Goal: Check status: Check status

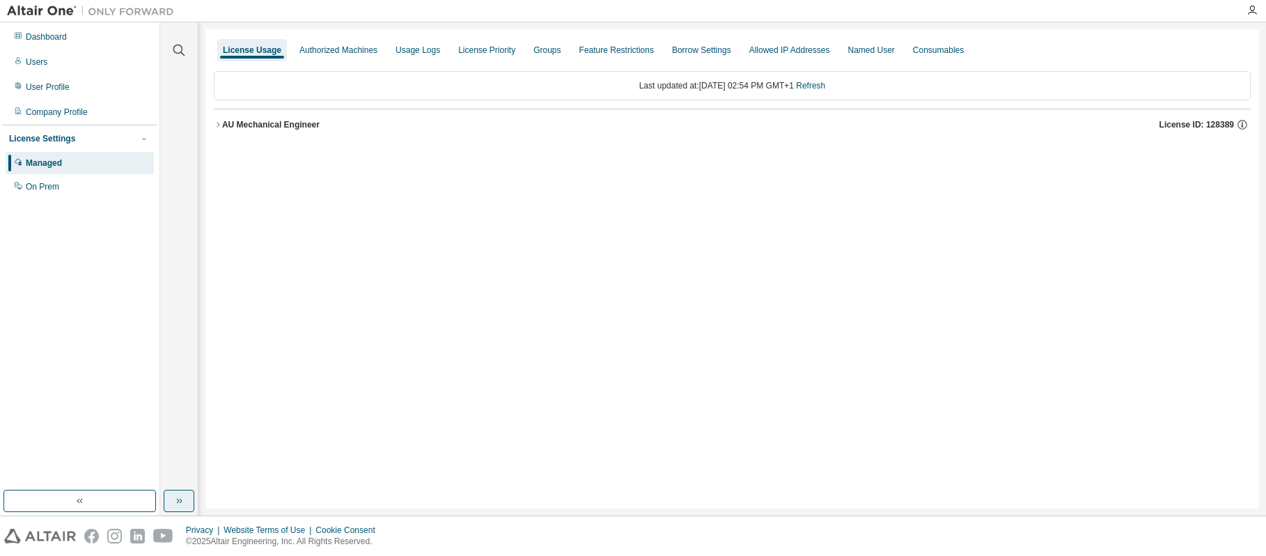
click at [176, 496] on icon "button" at bounding box center [178, 500] width 11 height 11
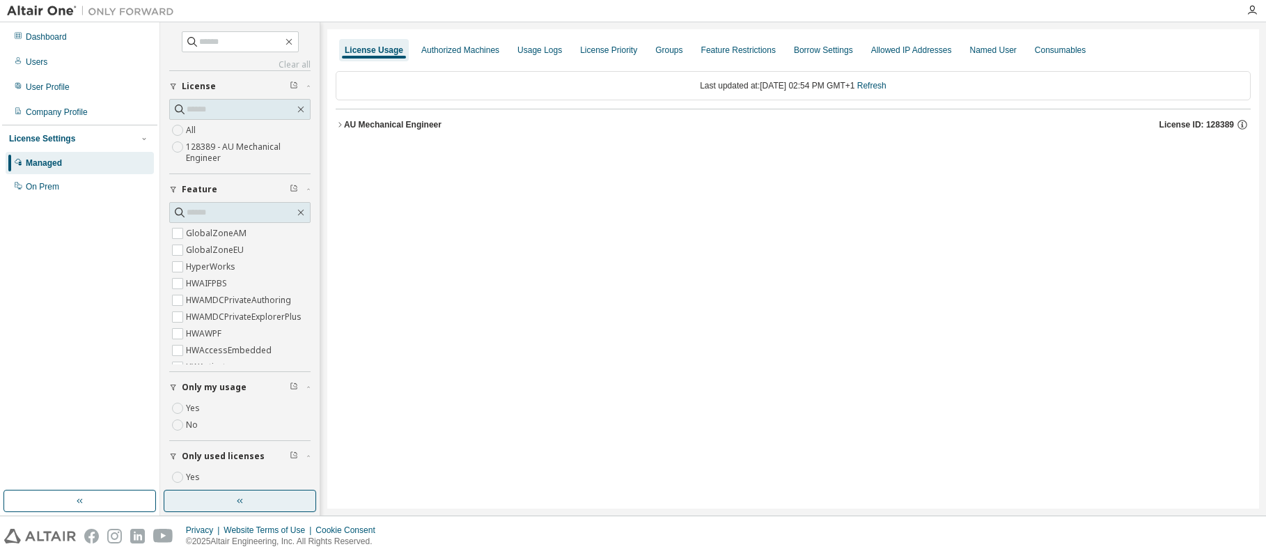
click at [233, 501] on button "button" at bounding box center [240, 500] width 152 height 22
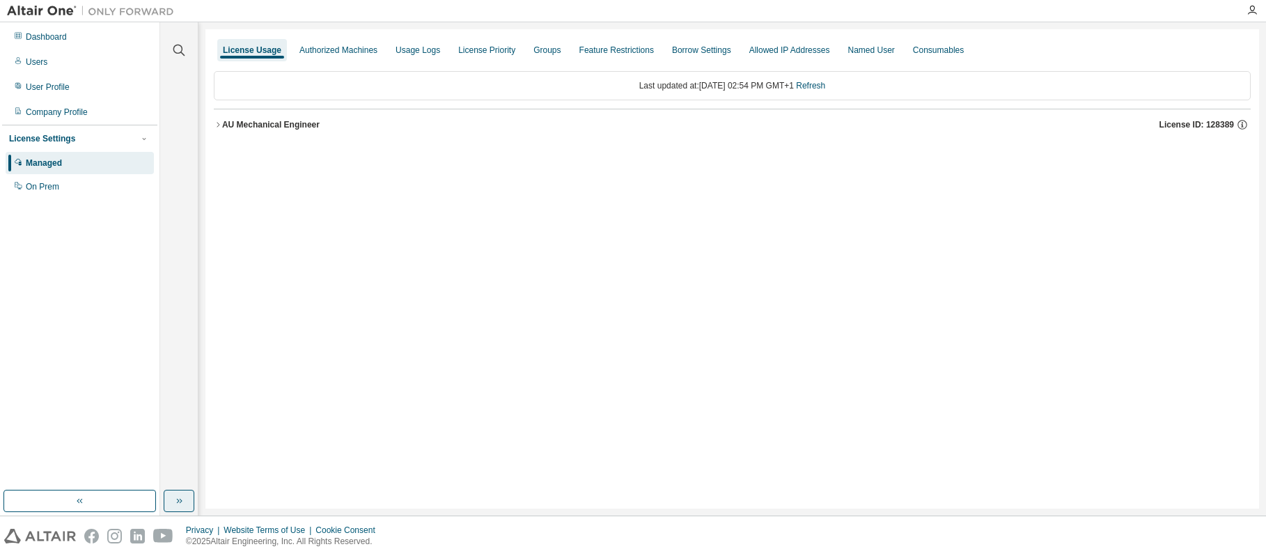
click at [178, 500] on icon "button" at bounding box center [178, 500] width 11 height 11
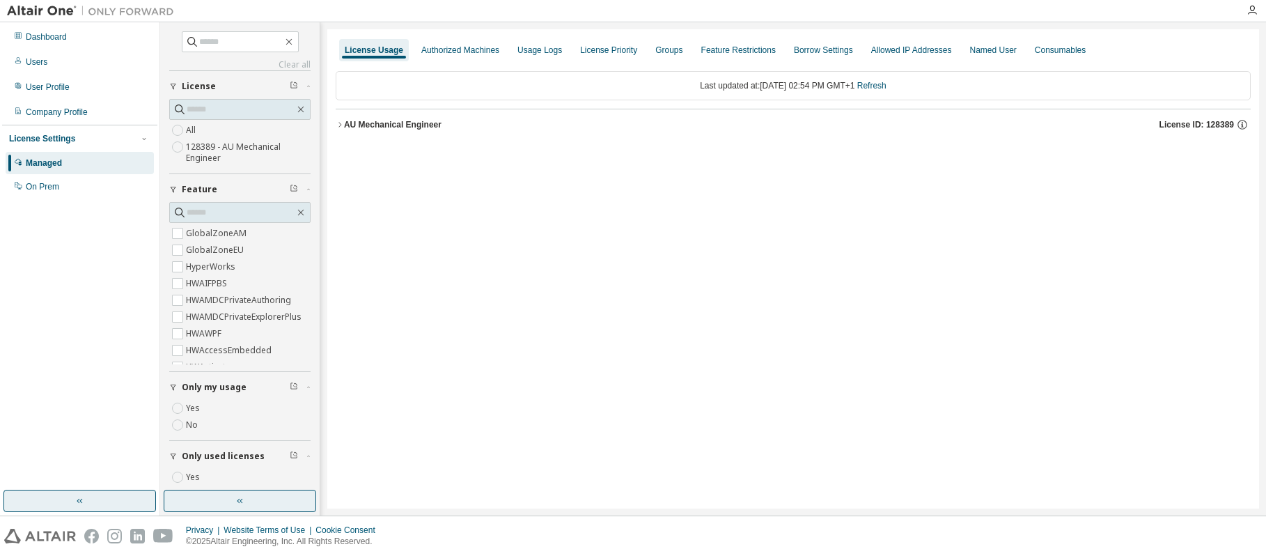
click at [84, 503] on icon "button" at bounding box center [79, 500] width 11 height 11
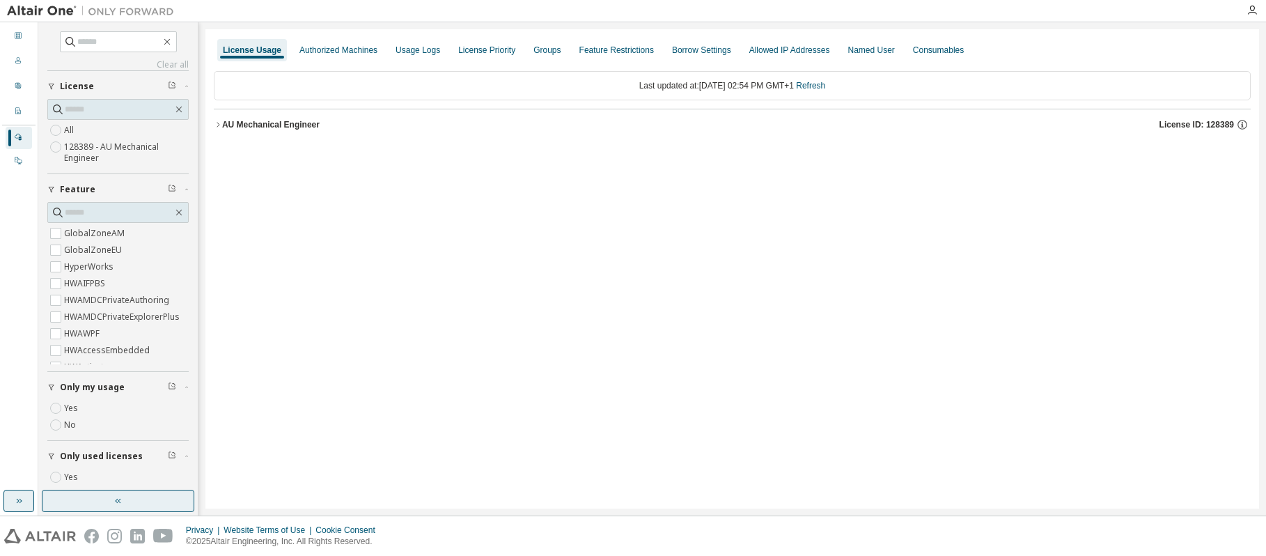
drag, startPoint x: 11, startPoint y: 502, endPoint x: 26, endPoint y: 503, distance: 15.4
click at [13, 502] on button "button" at bounding box center [18, 500] width 31 height 22
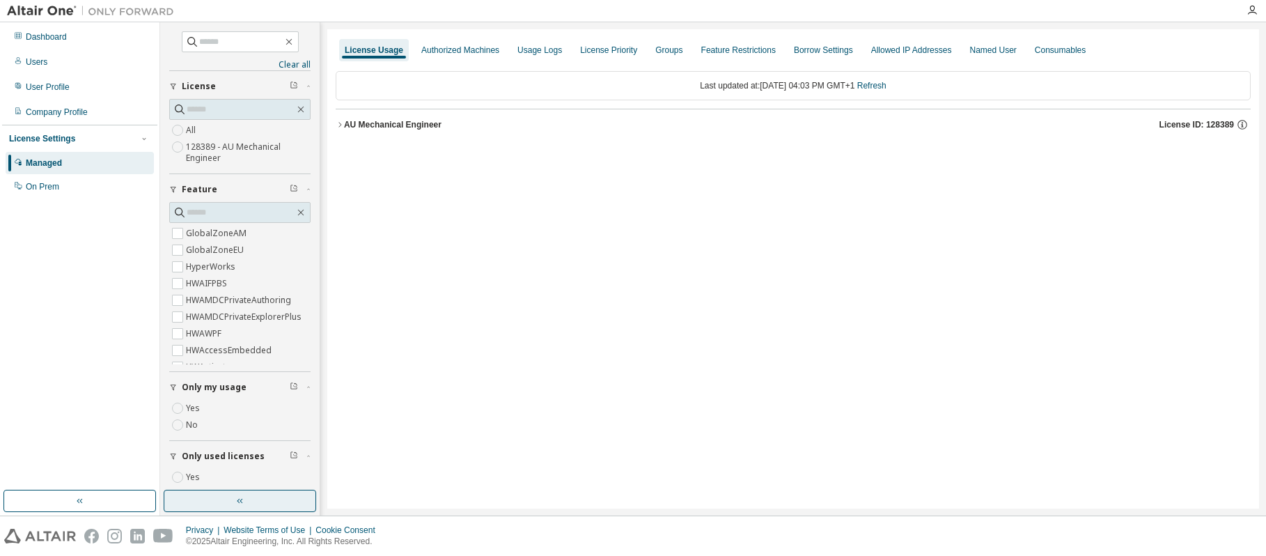
click at [338, 124] on icon "button" at bounding box center [340, 124] width 8 height 8
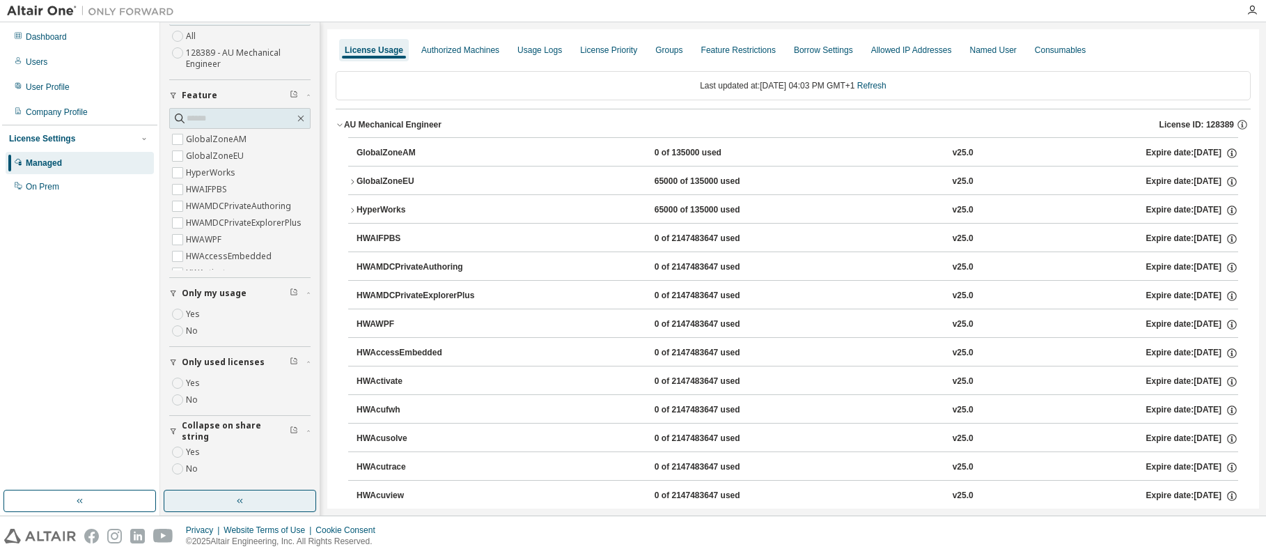
scroll to position [97, 0]
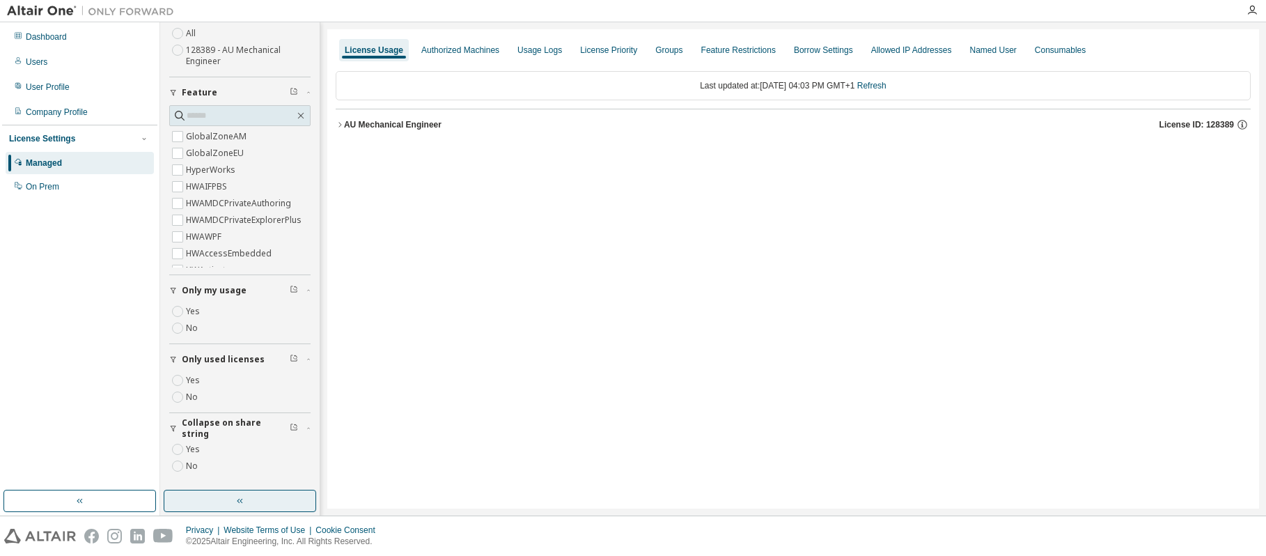
click at [338, 121] on icon "button" at bounding box center [340, 124] width 8 height 8
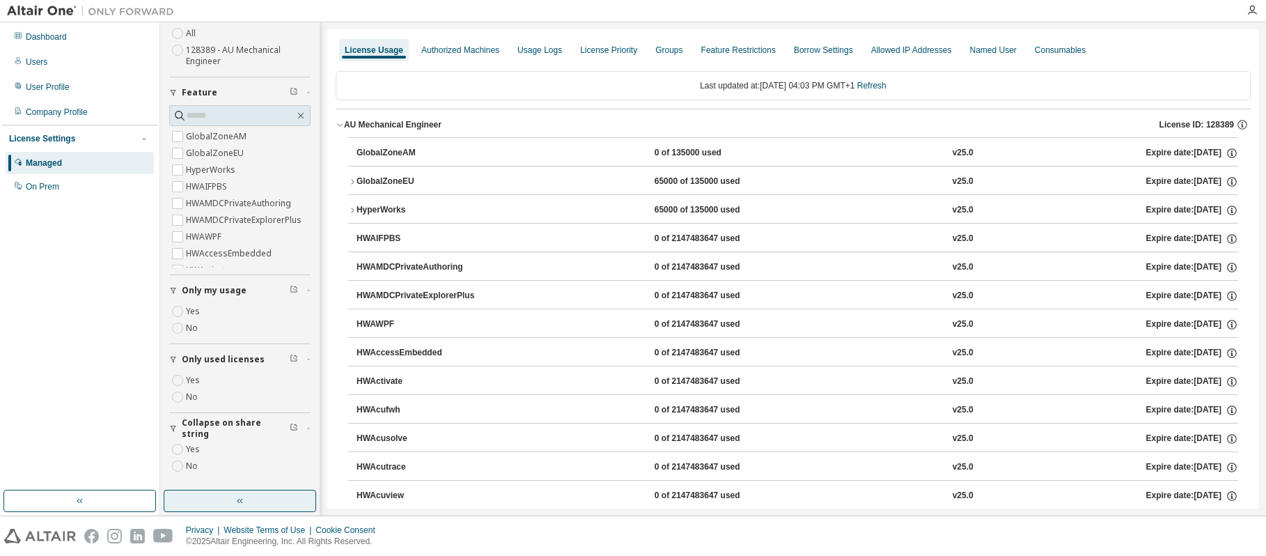
click at [352, 180] on icon "button" at bounding box center [352, 181] width 3 height 5
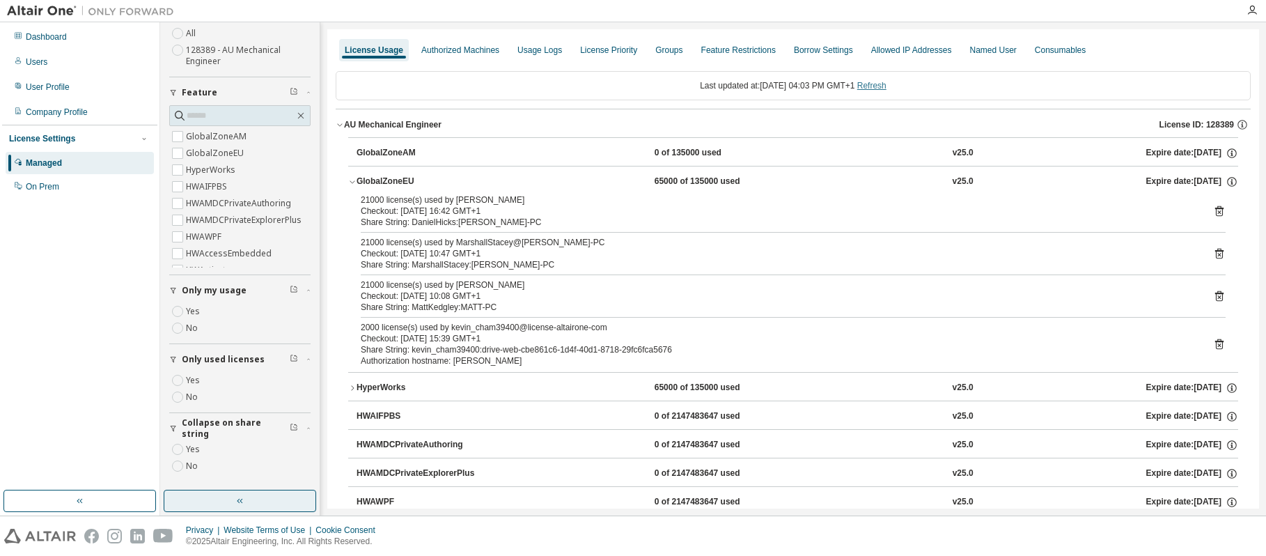
click at [883, 88] on link "Refresh" at bounding box center [871, 86] width 29 height 10
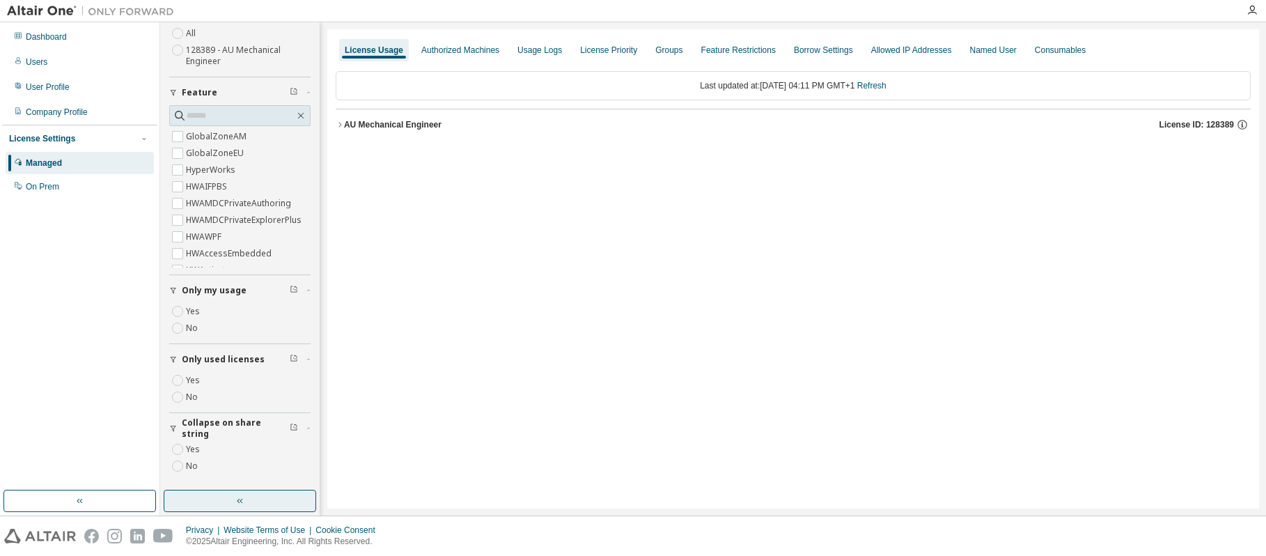
click at [338, 123] on icon "button" at bounding box center [340, 124] width 8 height 8
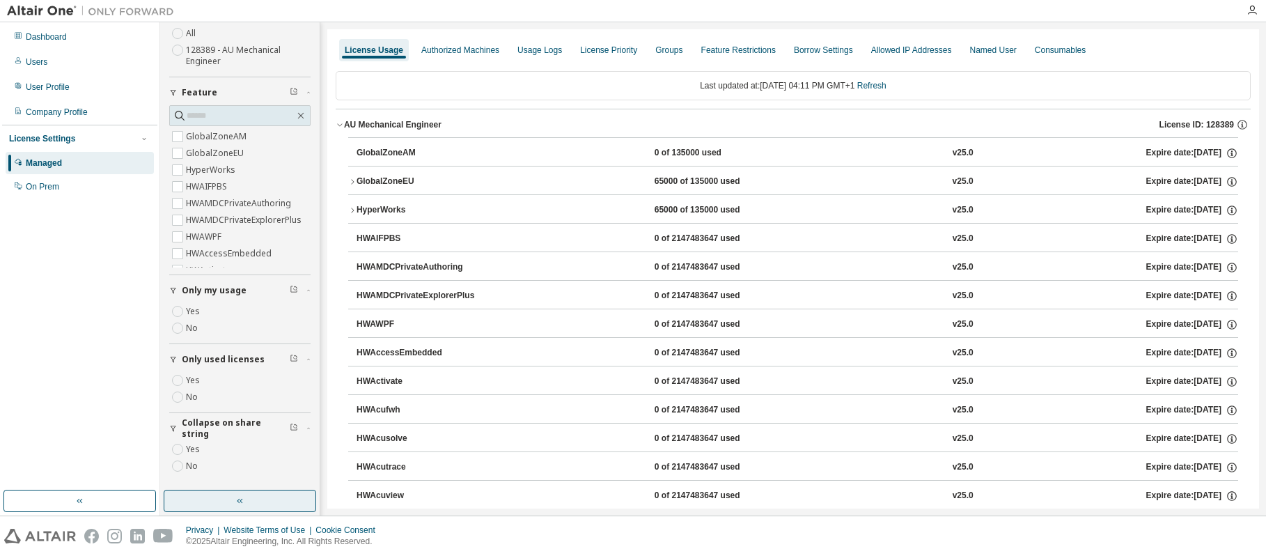
click at [351, 182] on icon "button" at bounding box center [352, 182] width 8 height 8
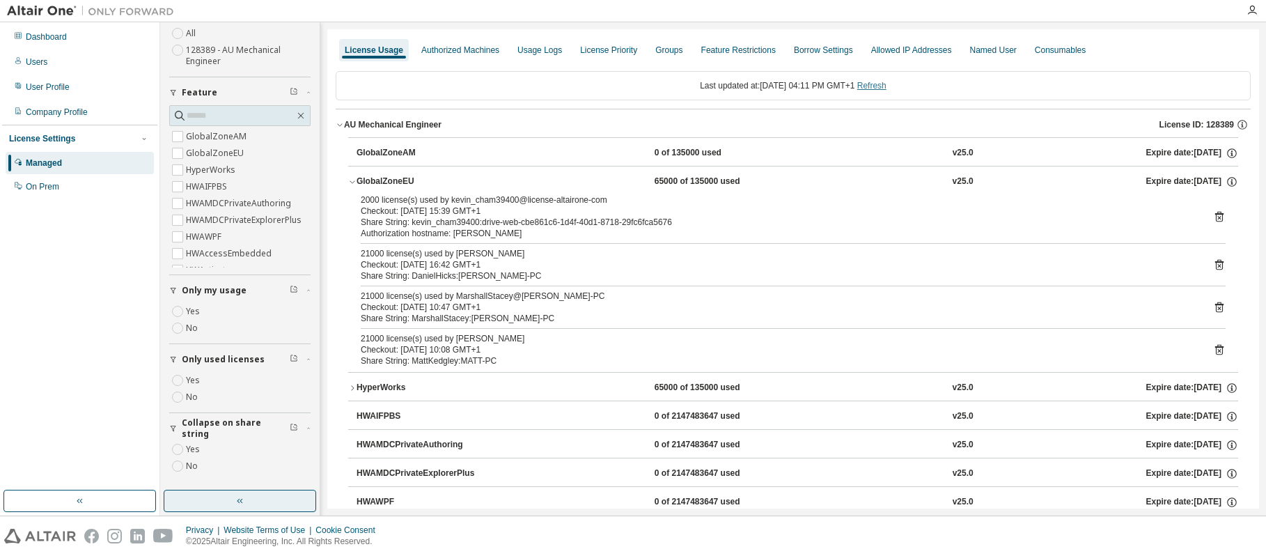
click at [880, 84] on link "Refresh" at bounding box center [871, 86] width 29 height 10
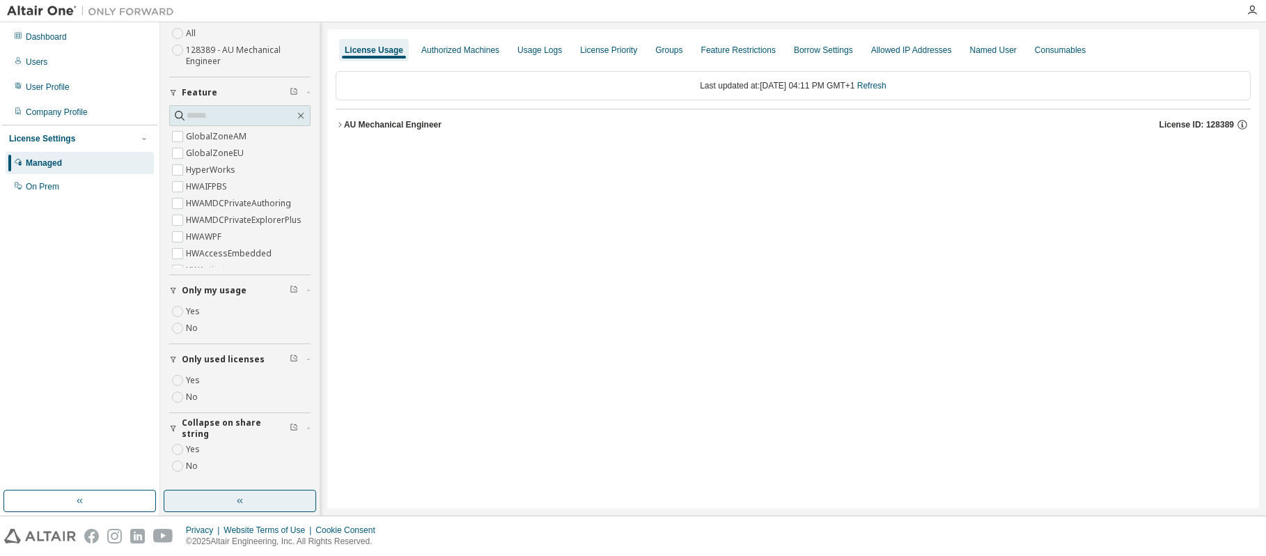
click at [340, 123] on icon "button" at bounding box center [339, 124] width 3 height 5
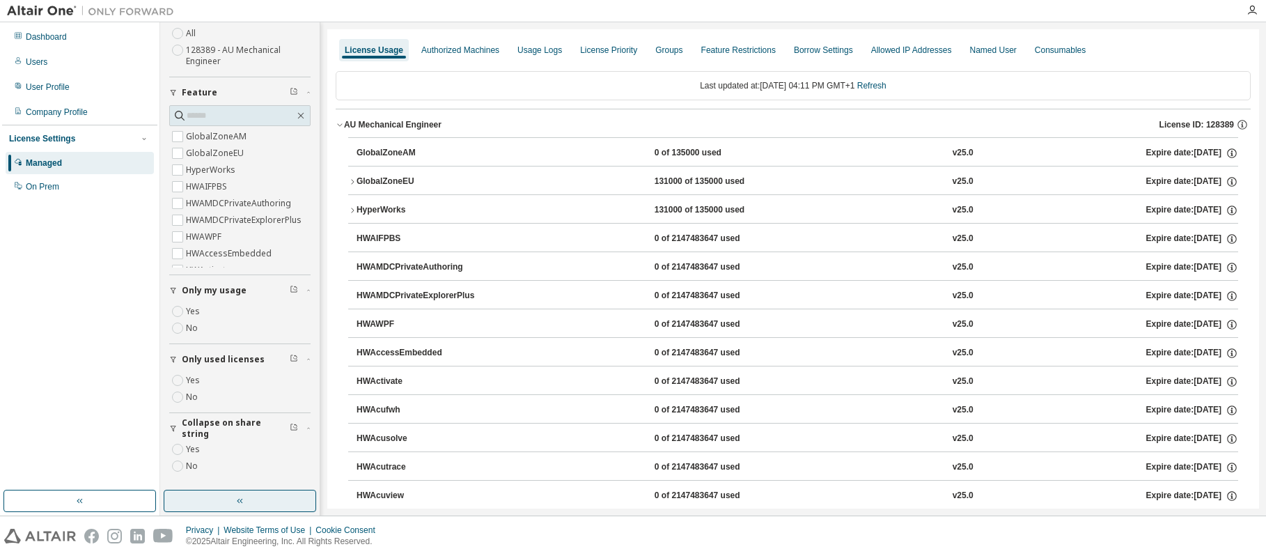
click at [352, 182] on icon "button" at bounding box center [352, 182] width 8 height 8
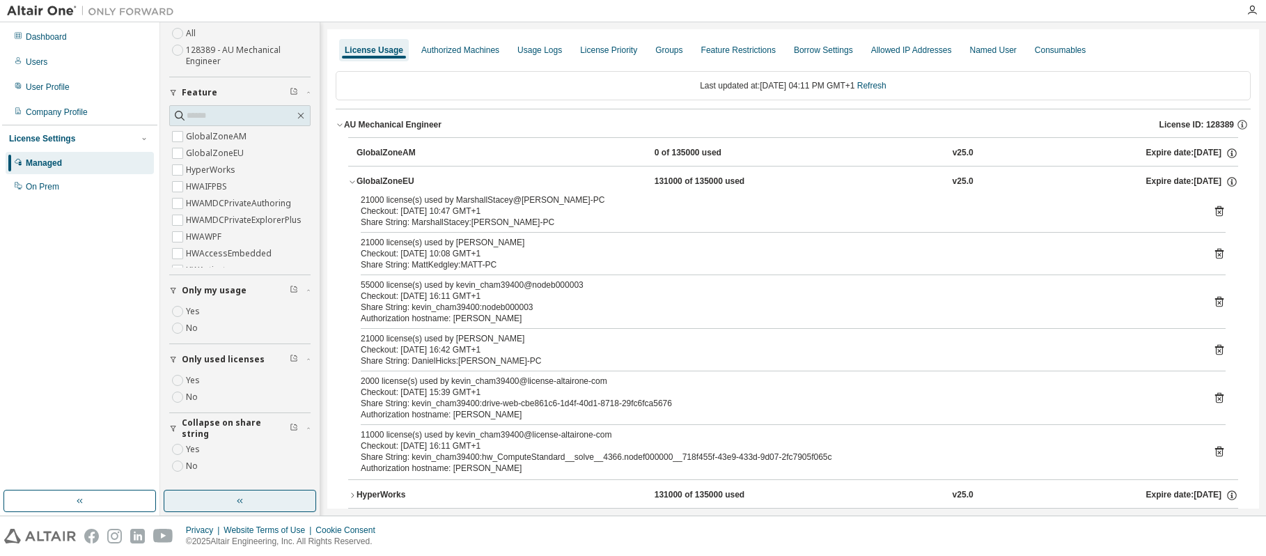
click at [249, 498] on button "button" at bounding box center [240, 500] width 152 height 22
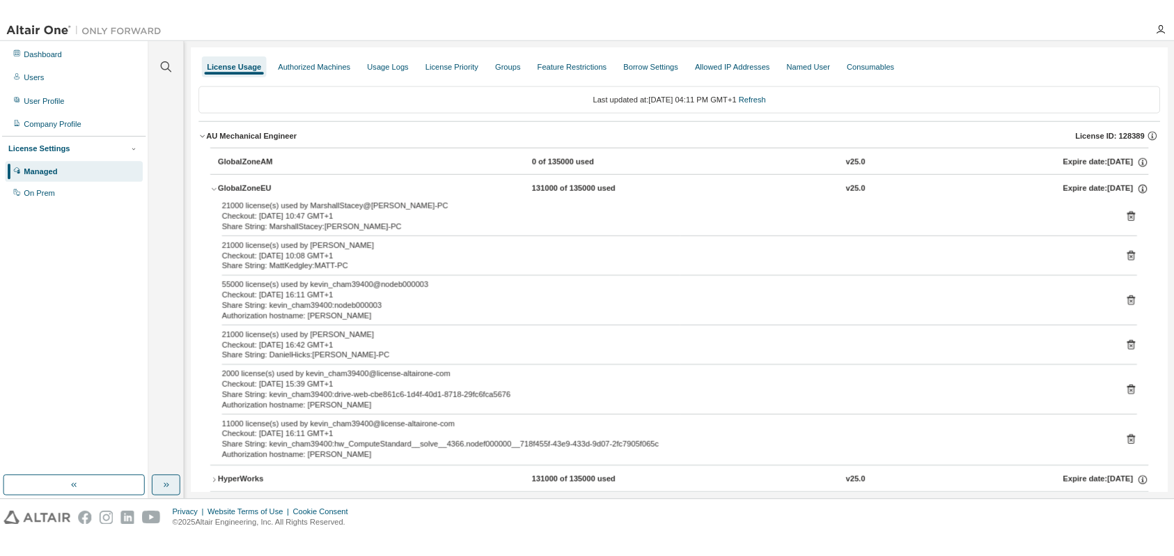
scroll to position [0, 0]
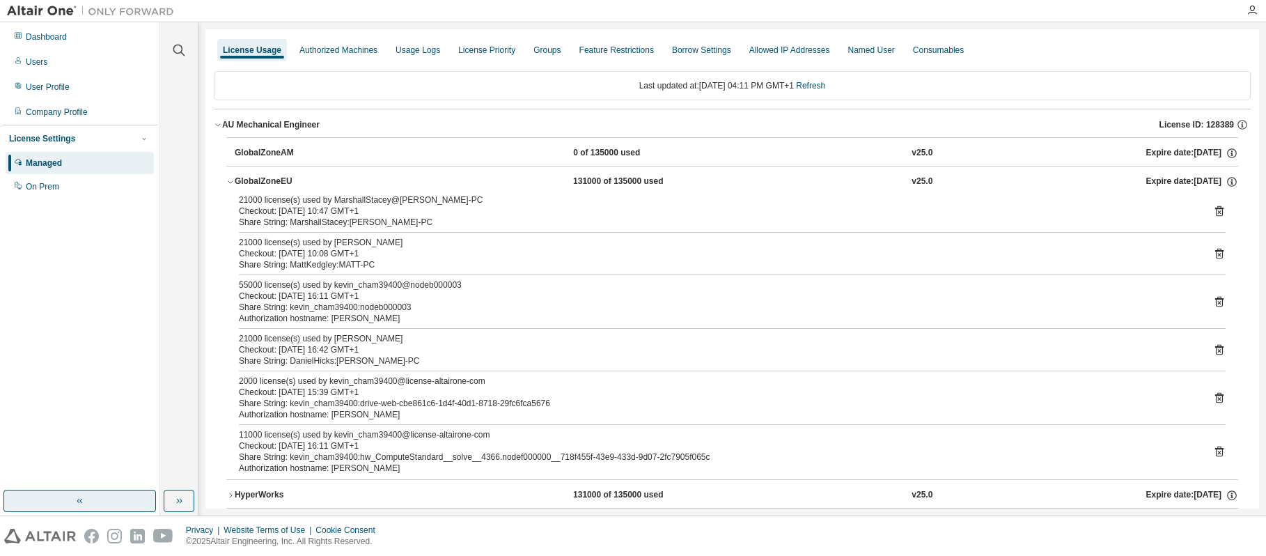
click at [78, 501] on icon "button" at bounding box center [78, 500] width 3 height 5
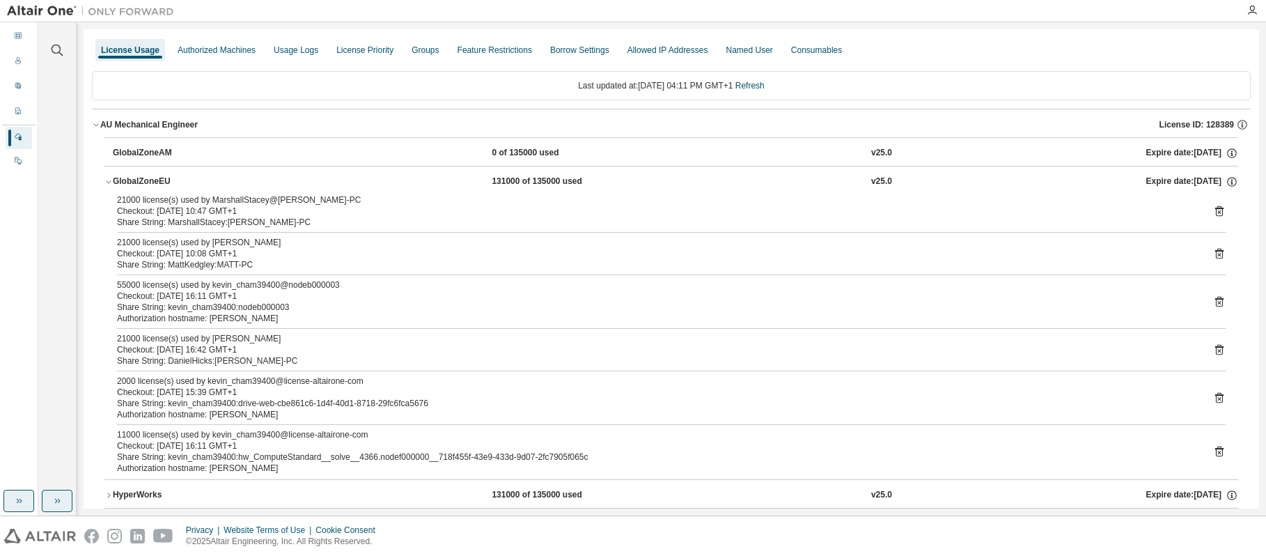
click at [57, 498] on icon "button" at bounding box center [57, 500] width 11 height 11
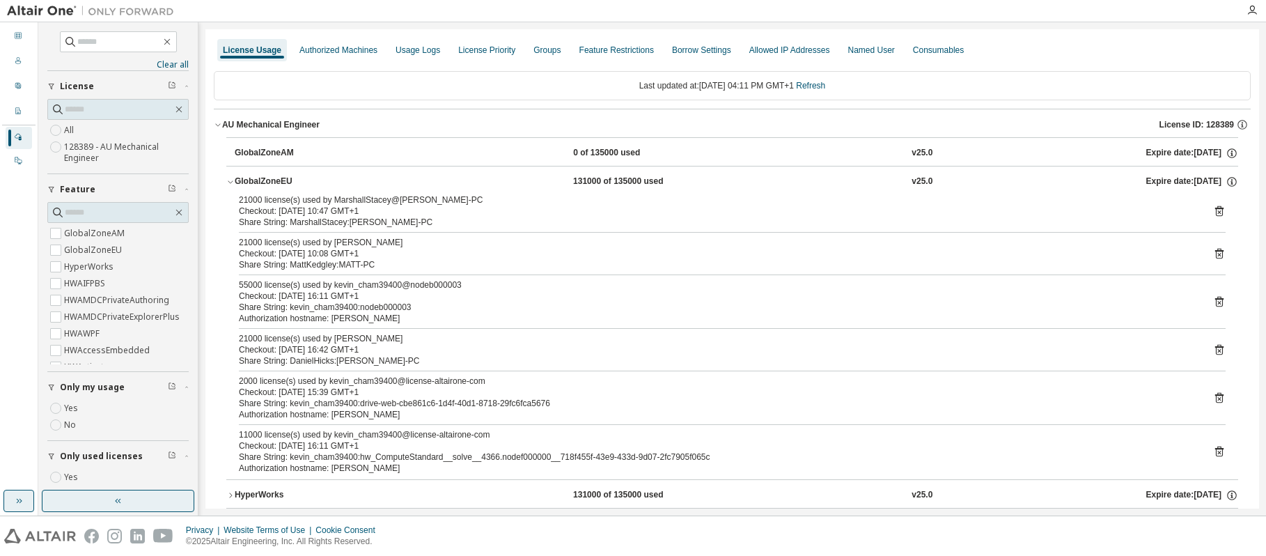
click at [120, 498] on icon "button" at bounding box center [118, 500] width 11 height 11
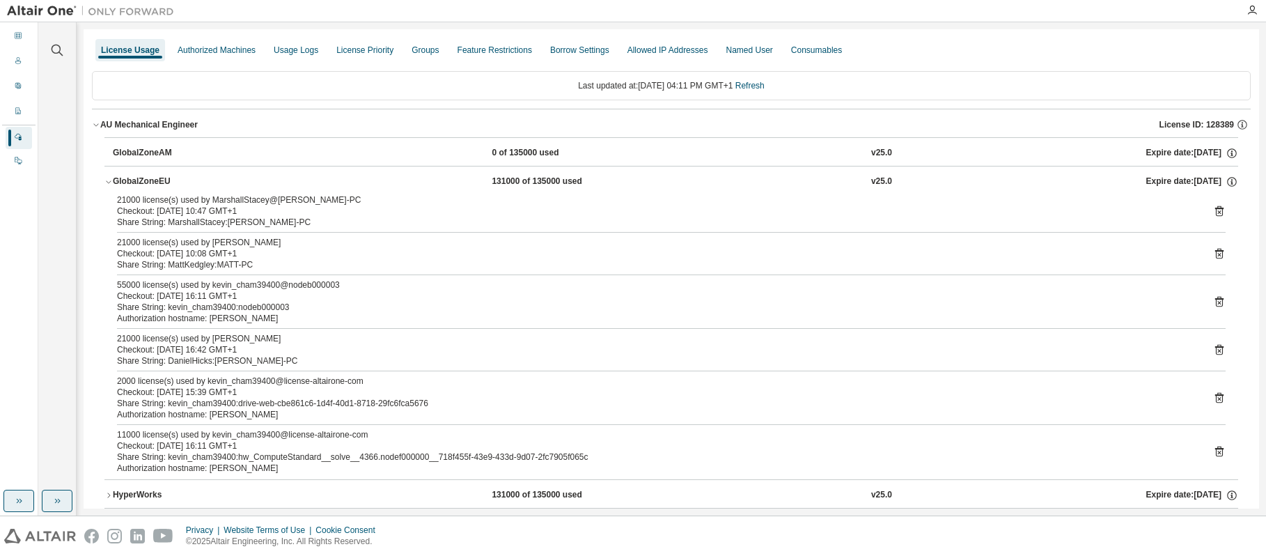
click at [52, 500] on icon "button" at bounding box center [57, 500] width 11 height 11
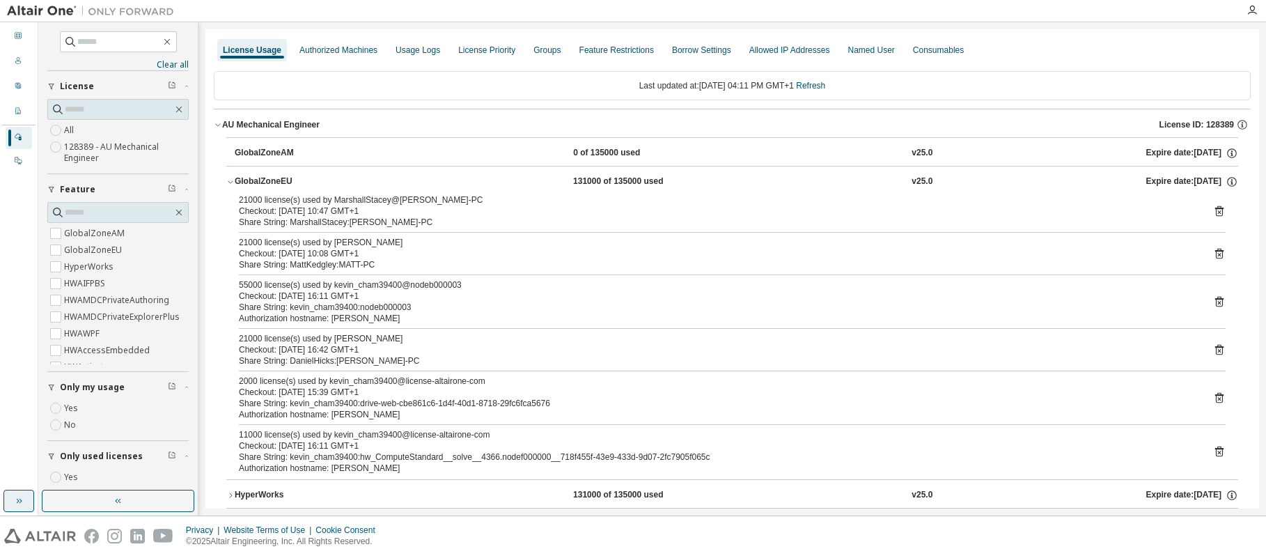
click at [15, 499] on icon "button" at bounding box center [18, 500] width 11 height 11
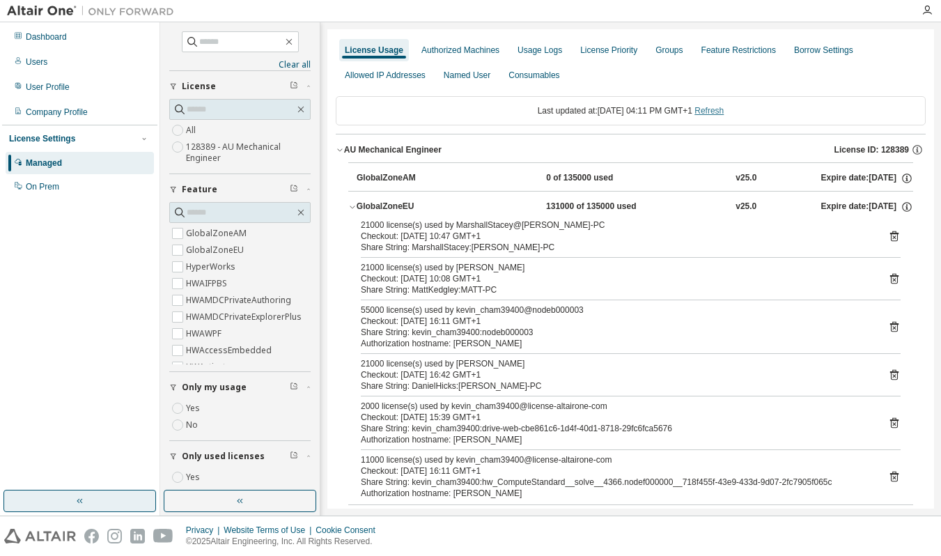
click at [722, 109] on link "Refresh" at bounding box center [708, 111] width 29 height 10
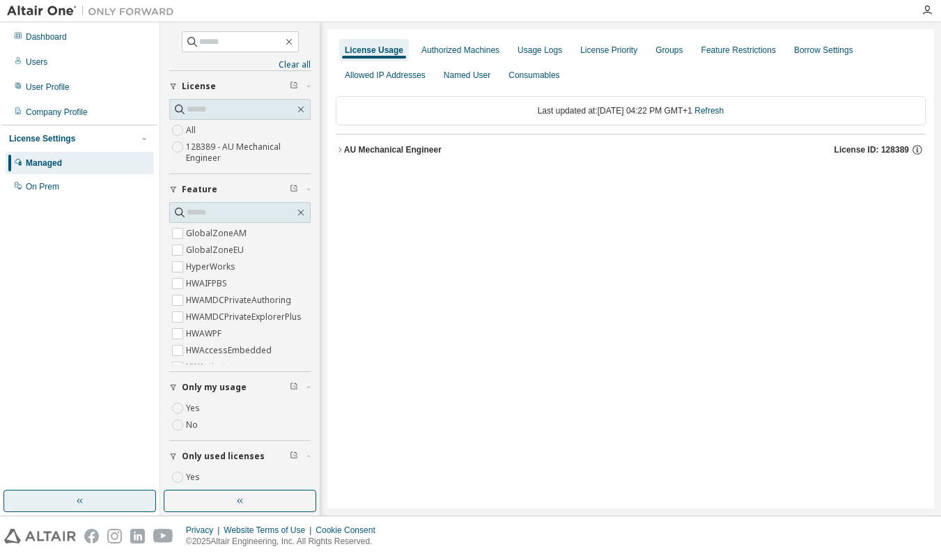
click at [338, 148] on icon "button" at bounding box center [340, 150] width 8 height 8
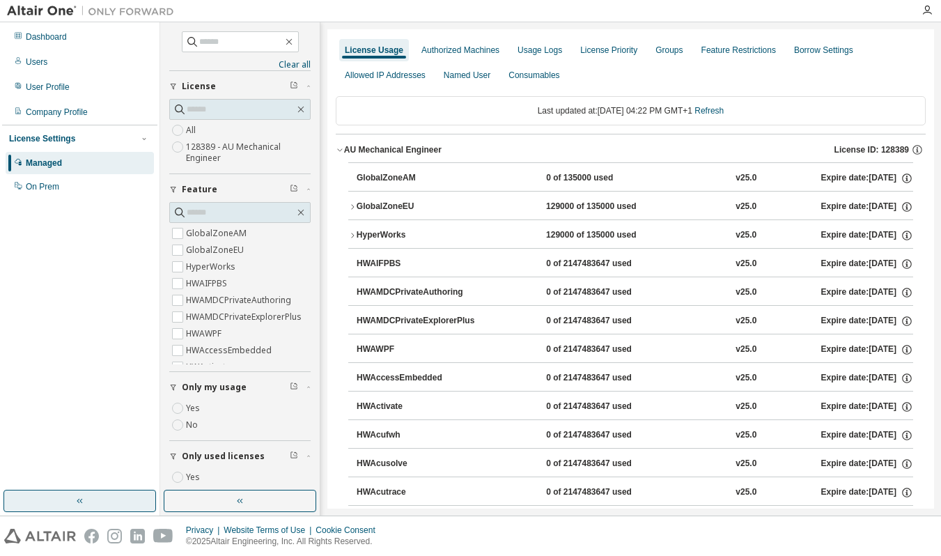
click at [354, 205] on icon "button" at bounding box center [352, 207] width 8 height 8
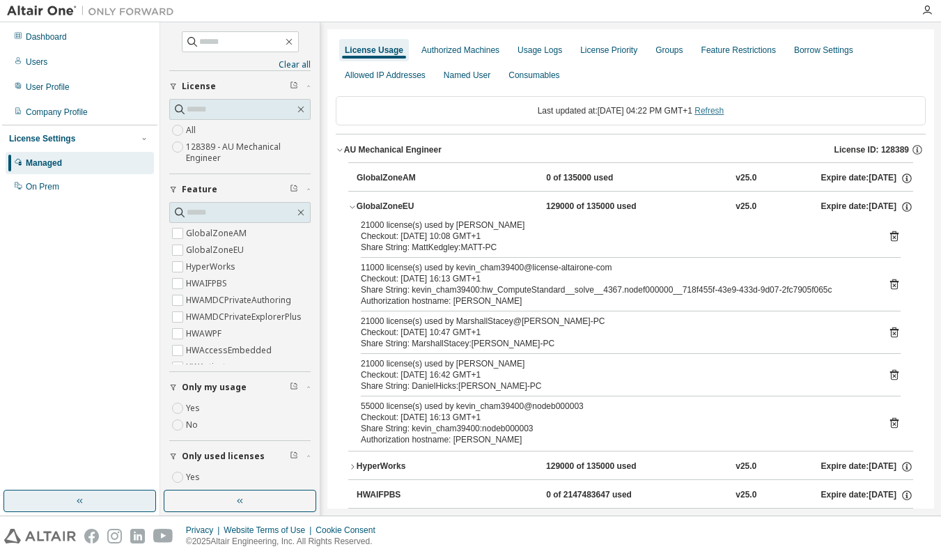
click at [723, 112] on link "Refresh" at bounding box center [708, 111] width 29 height 10
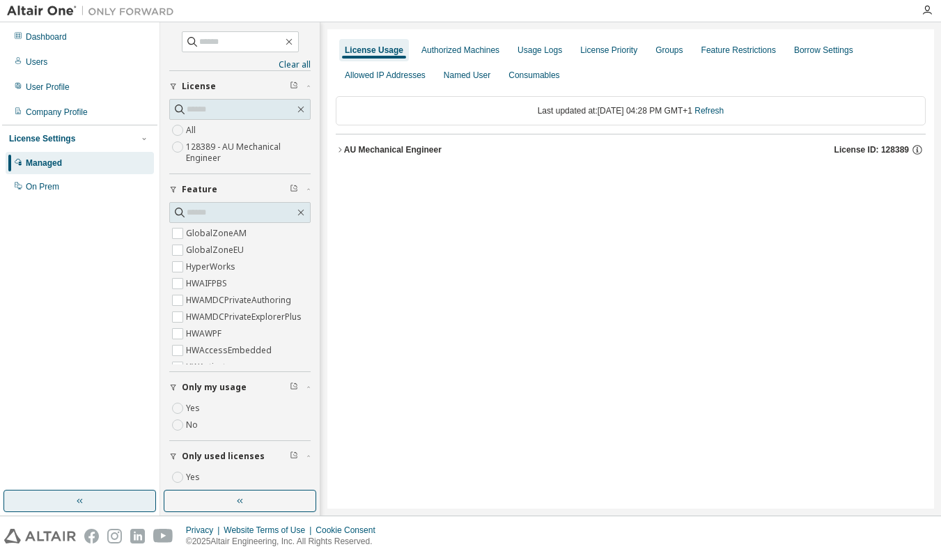
click at [339, 148] on icon "button" at bounding box center [340, 150] width 8 height 8
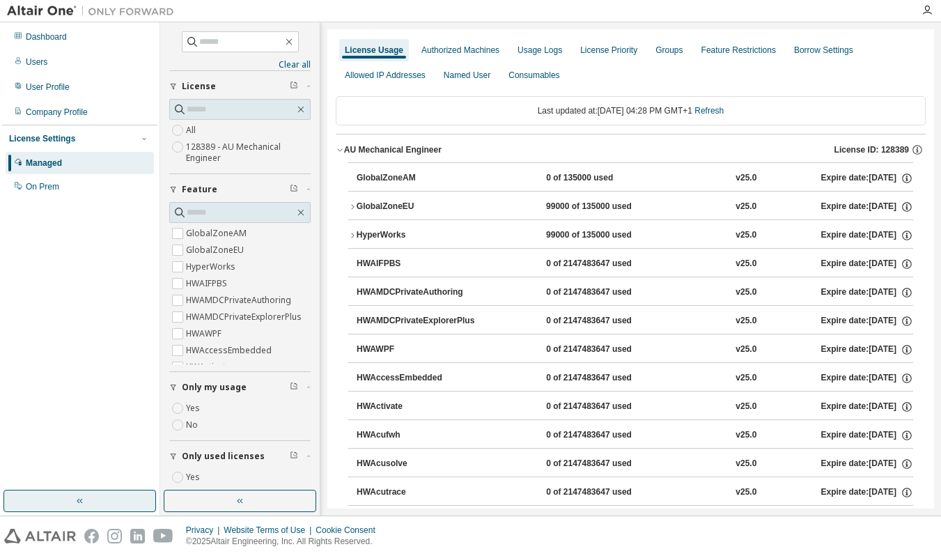
click at [352, 207] on icon "button" at bounding box center [352, 207] width 8 height 8
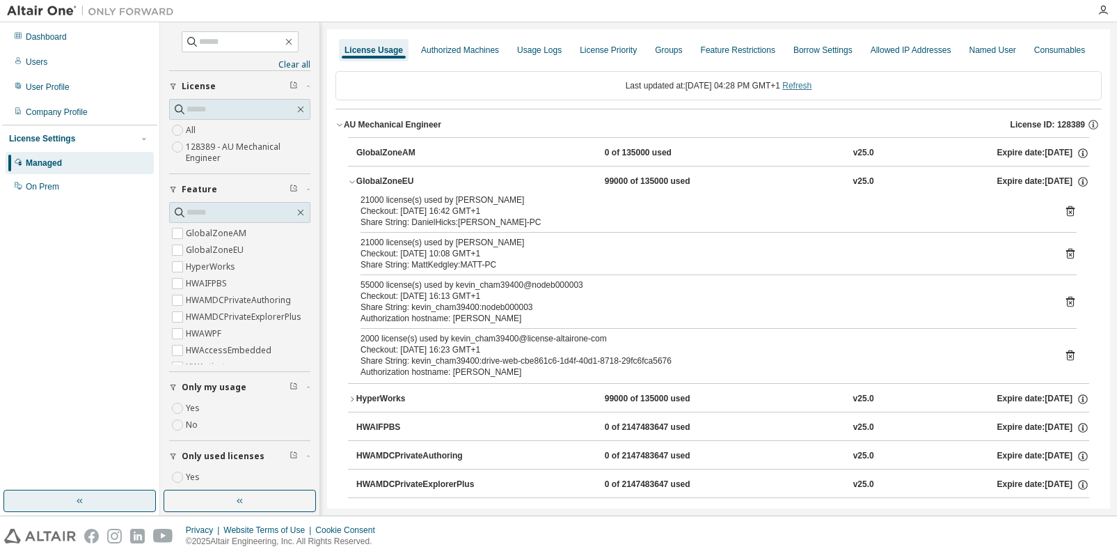
click at [812, 86] on link "Refresh" at bounding box center [797, 86] width 29 height 10
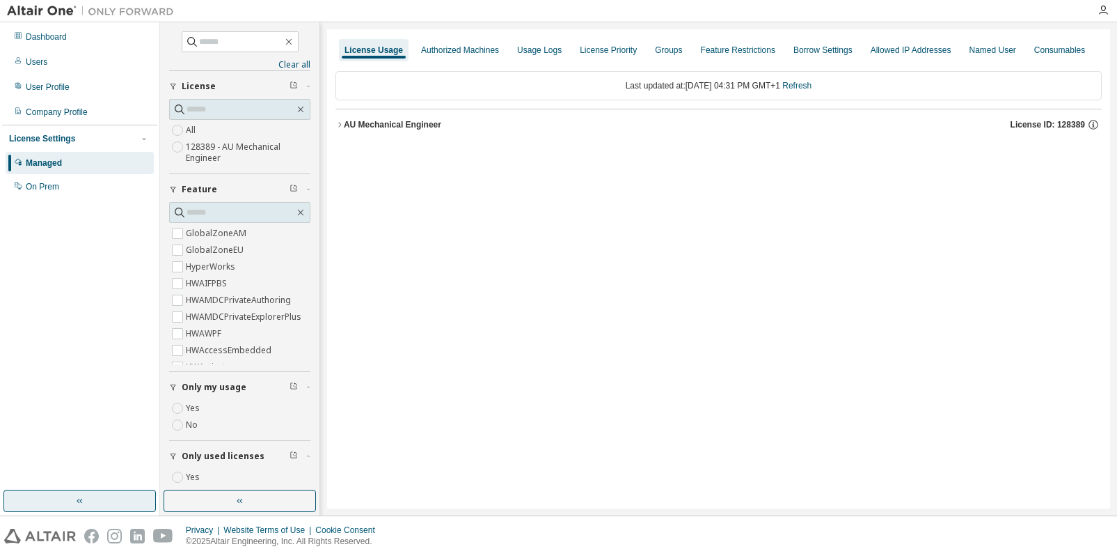
click at [338, 124] on icon "button" at bounding box center [340, 124] width 8 height 8
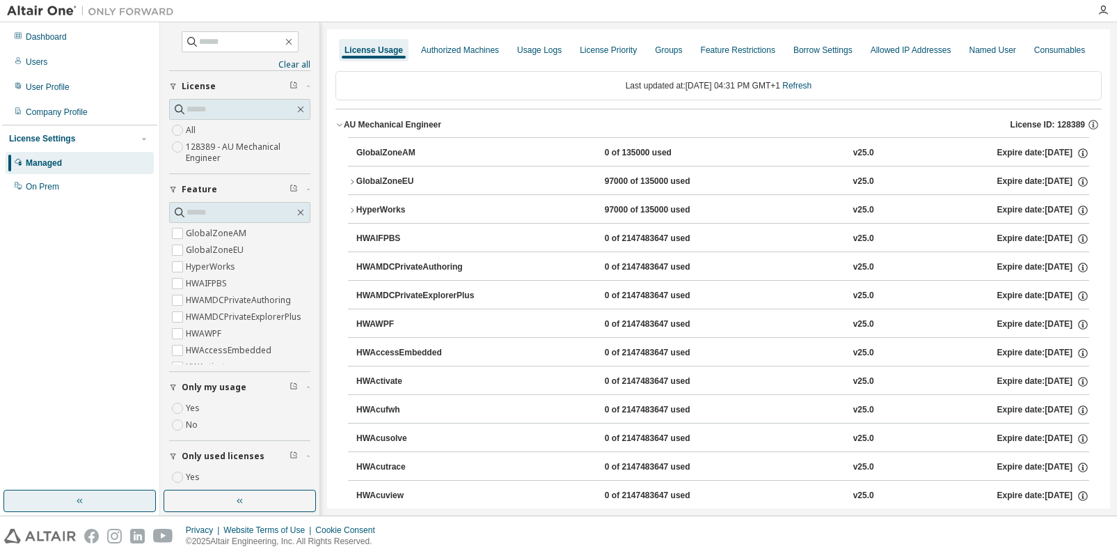
click at [353, 179] on icon "button" at bounding box center [352, 182] width 8 height 8
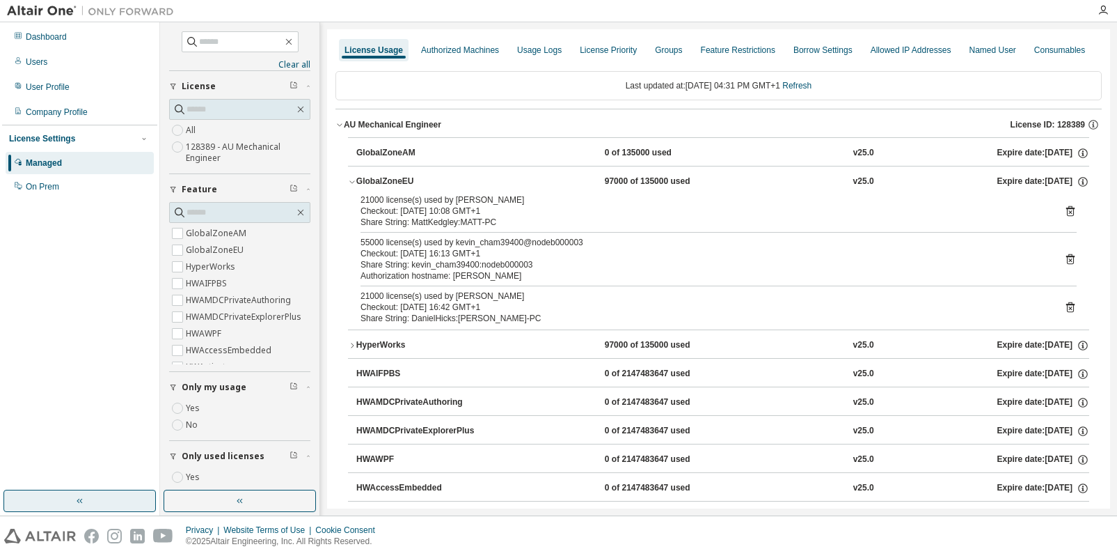
click at [1064, 258] on icon at bounding box center [1070, 259] width 13 height 13
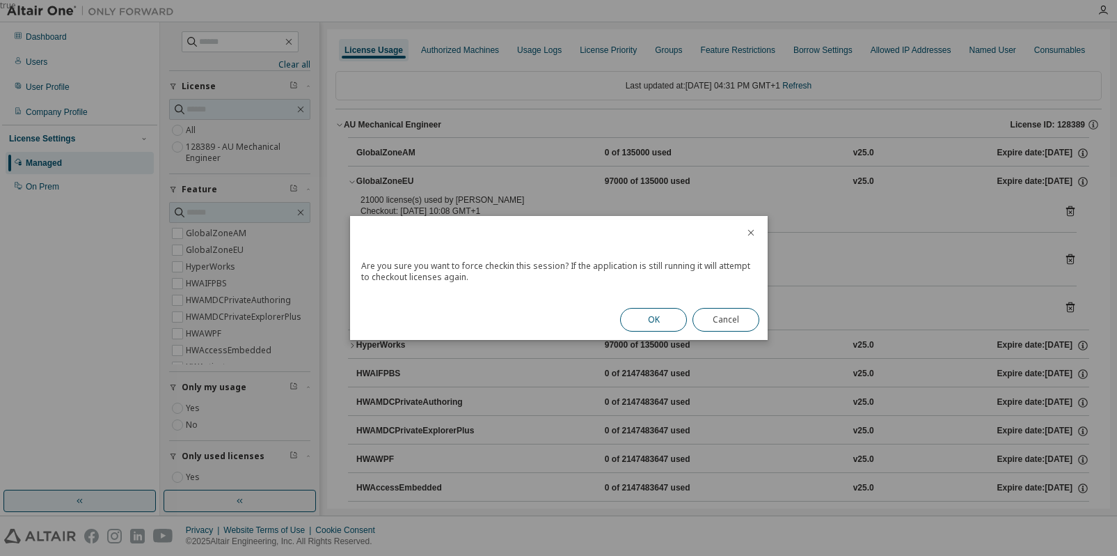
click at [663, 313] on button "OK" at bounding box center [653, 320] width 67 height 24
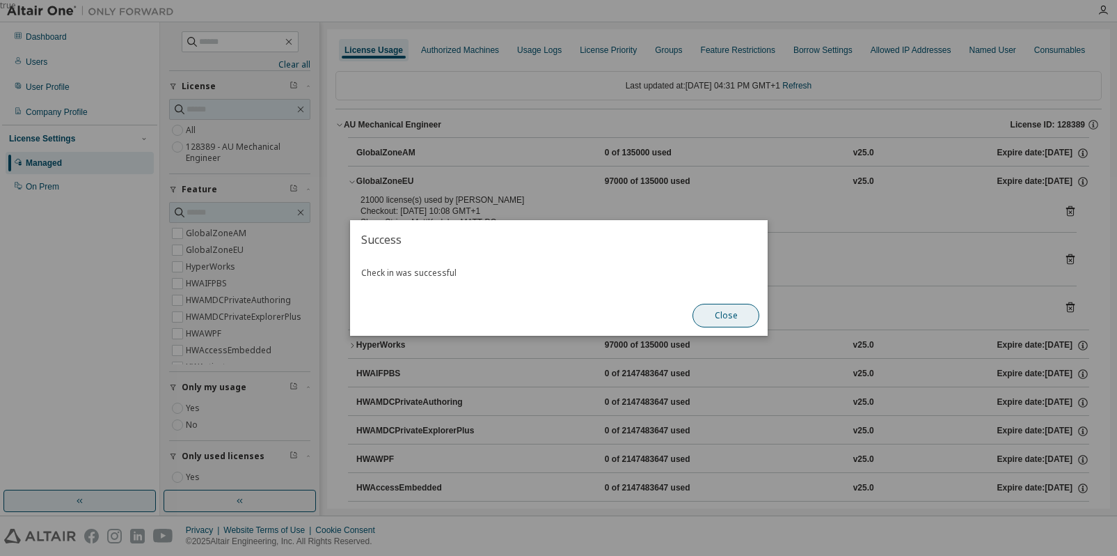
click at [732, 317] on button "Close" at bounding box center [726, 316] width 67 height 24
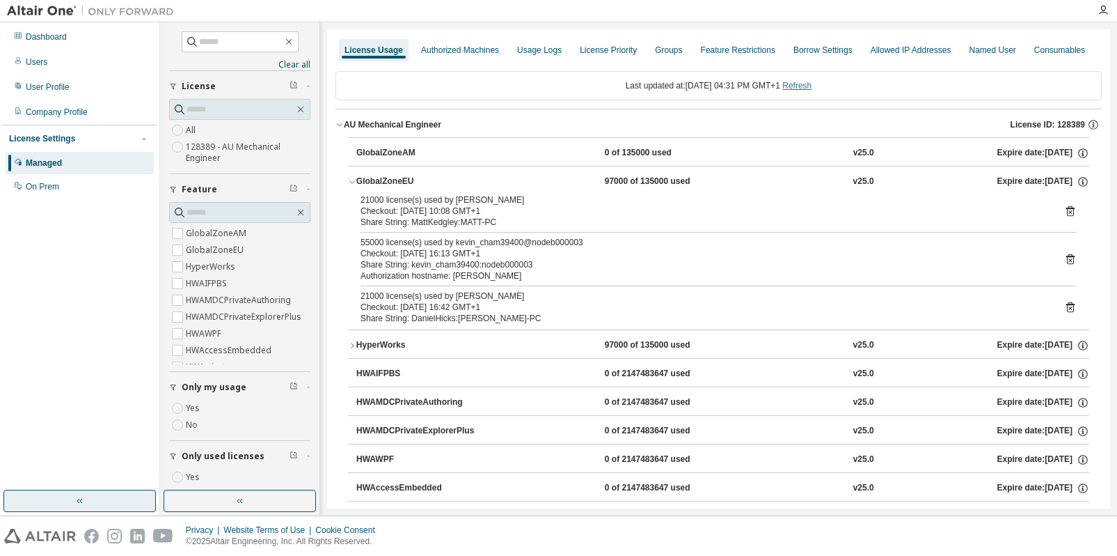
click at [812, 86] on link "Refresh" at bounding box center [797, 86] width 29 height 10
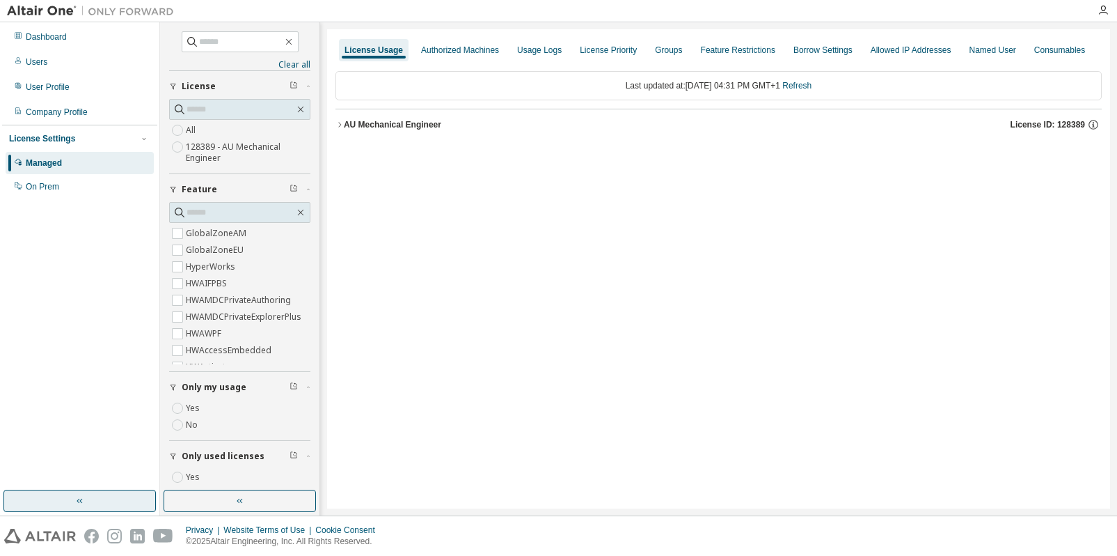
click at [340, 125] on icon "button" at bounding box center [340, 124] width 8 height 8
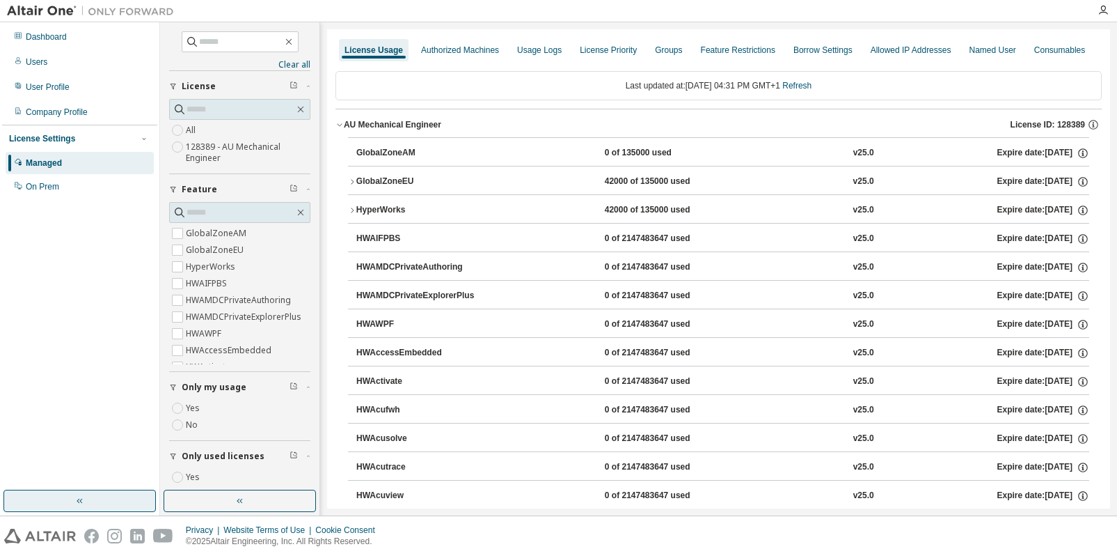
click at [352, 181] on icon "button" at bounding box center [352, 182] width 8 height 8
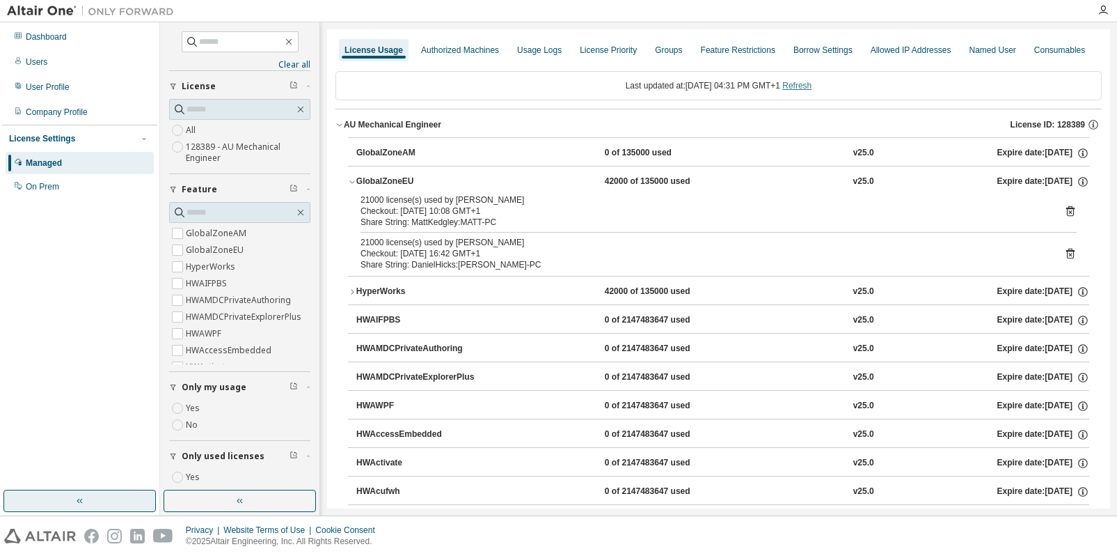
click at [812, 84] on link "Refresh" at bounding box center [797, 86] width 29 height 10
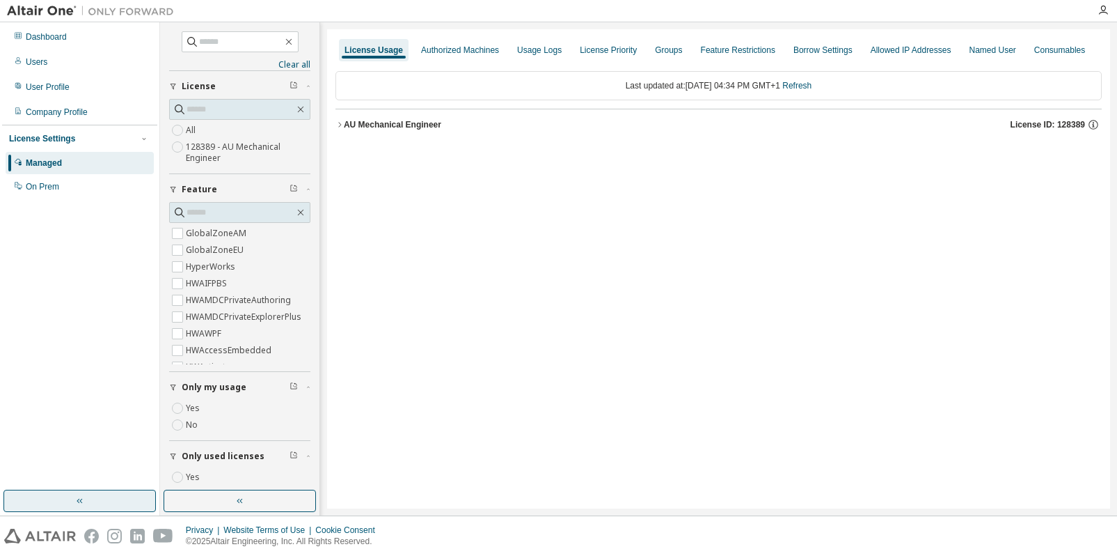
click at [341, 123] on icon "button" at bounding box center [340, 124] width 8 height 8
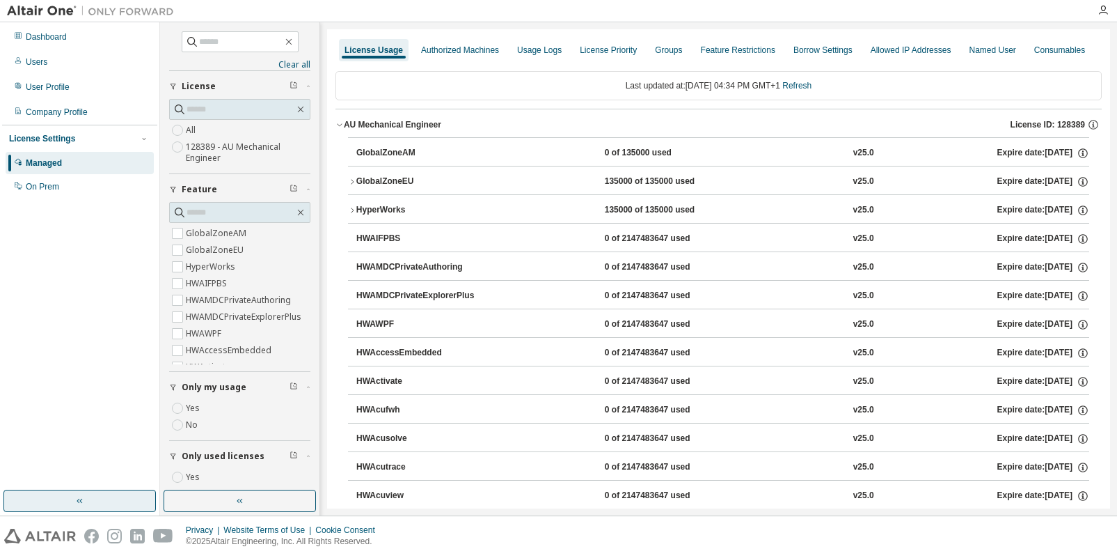
click at [348, 180] on icon "button" at bounding box center [352, 182] width 8 height 8
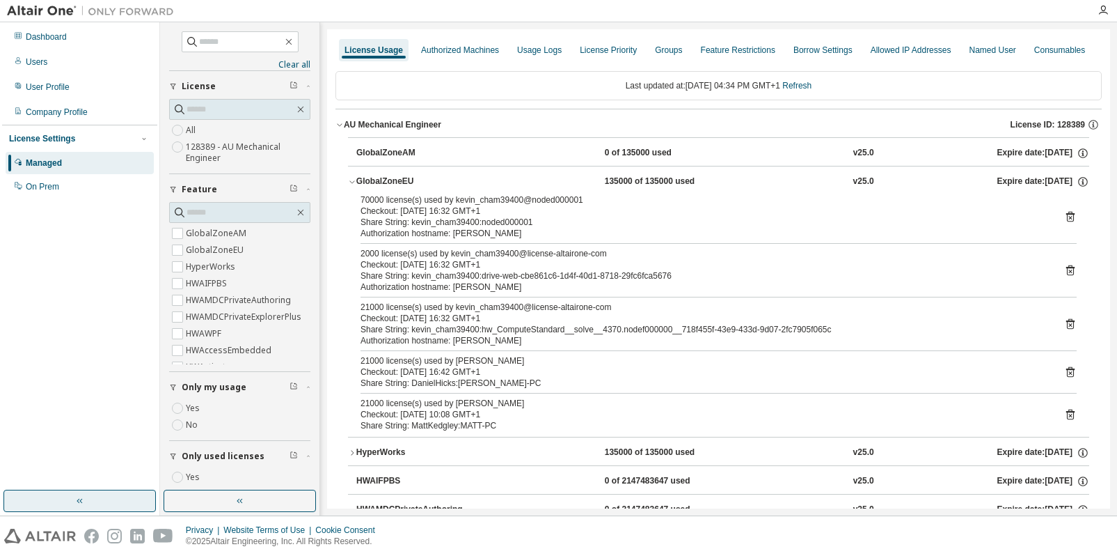
click at [517, 332] on div "Share String: kevin_cham39400:hw_ComputeStandard__solve__4370.nodef000000__718f…" at bounding box center [702, 329] width 683 height 11
click at [812, 85] on link "Refresh" at bounding box center [797, 86] width 29 height 10
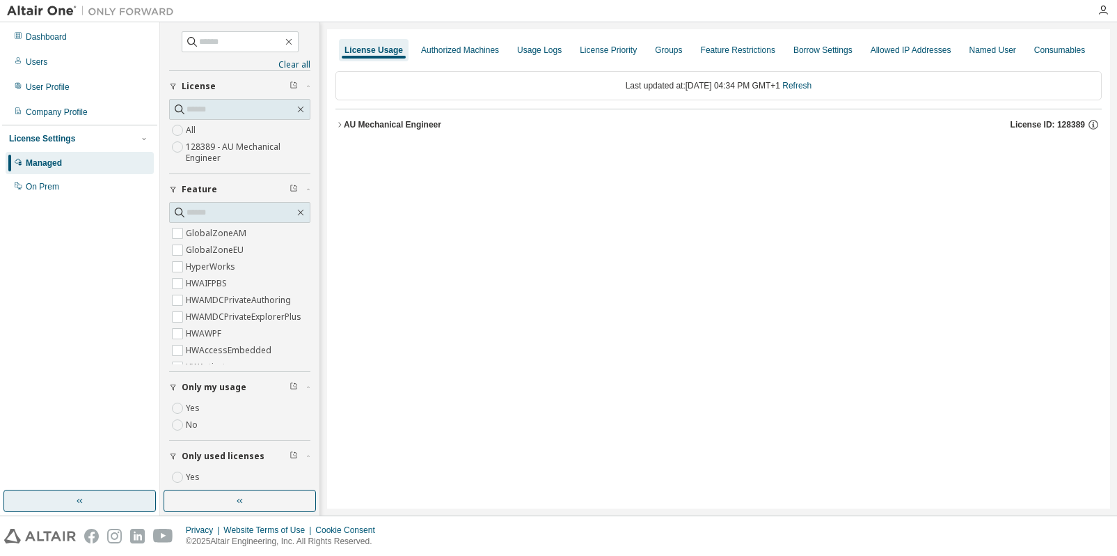
click at [338, 125] on icon "button" at bounding box center [340, 124] width 8 height 8
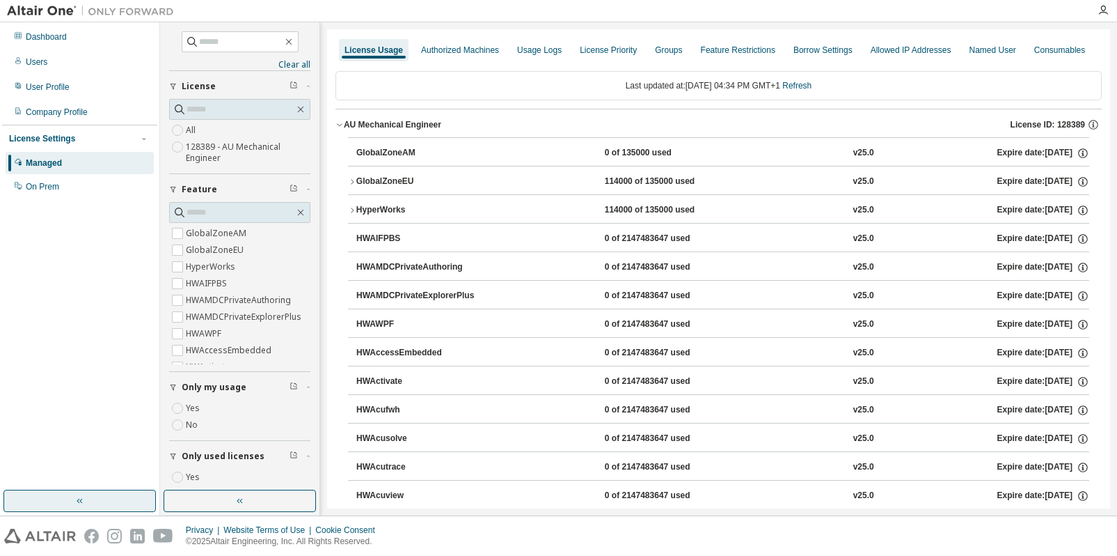
click at [352, 180] on icon "button" at bounding box center [352, 182] width 8 height 8
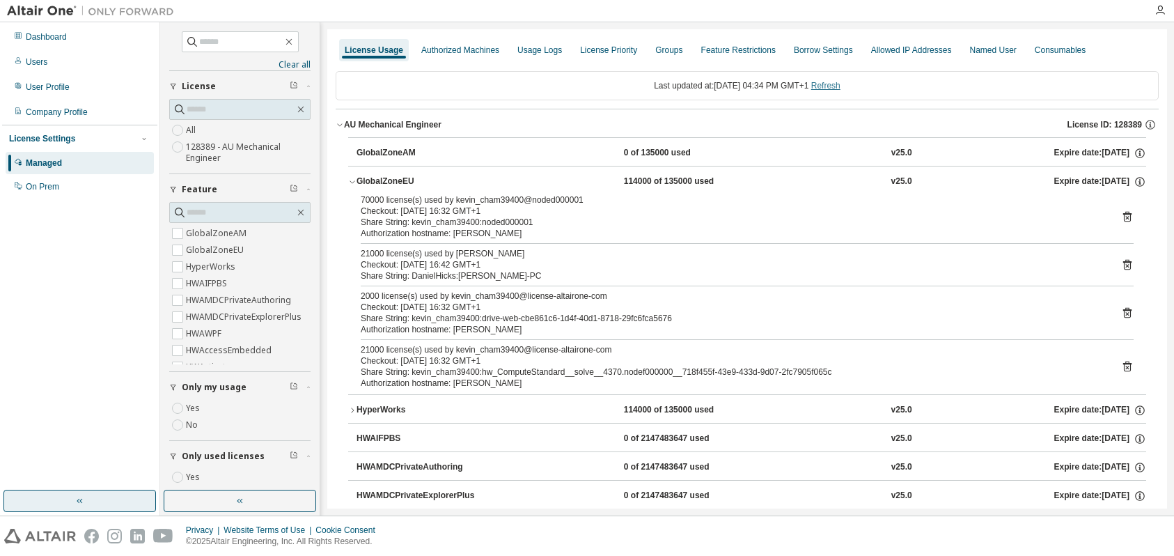
click at [840, 86] on link "Refresh" at bounding box center [825, 86] width 29 height 10
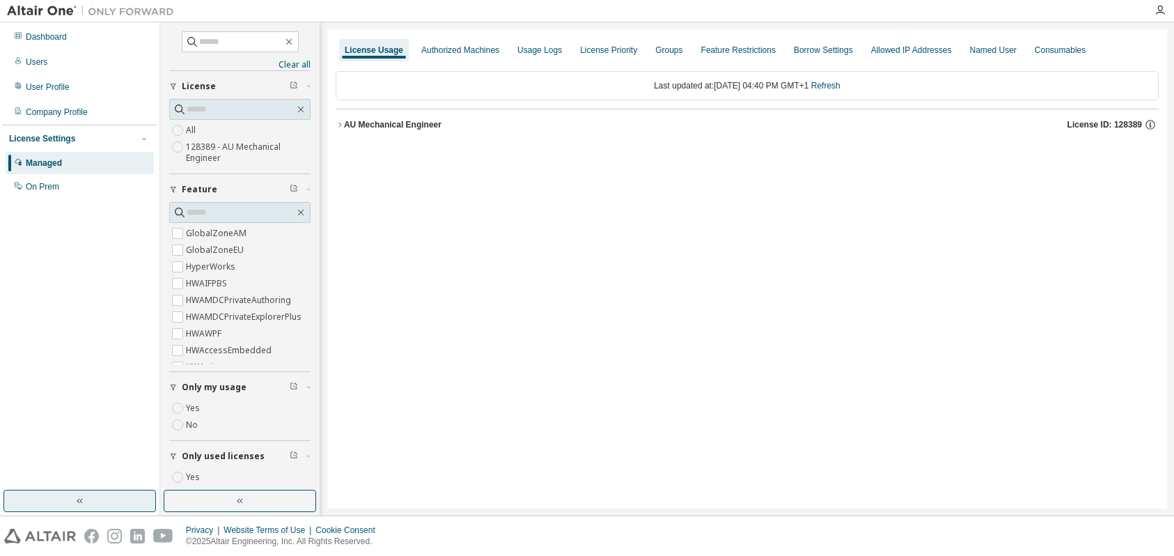
click at [343, 125] on icon "button" at bounding box center [340, 124] width 8 height 8
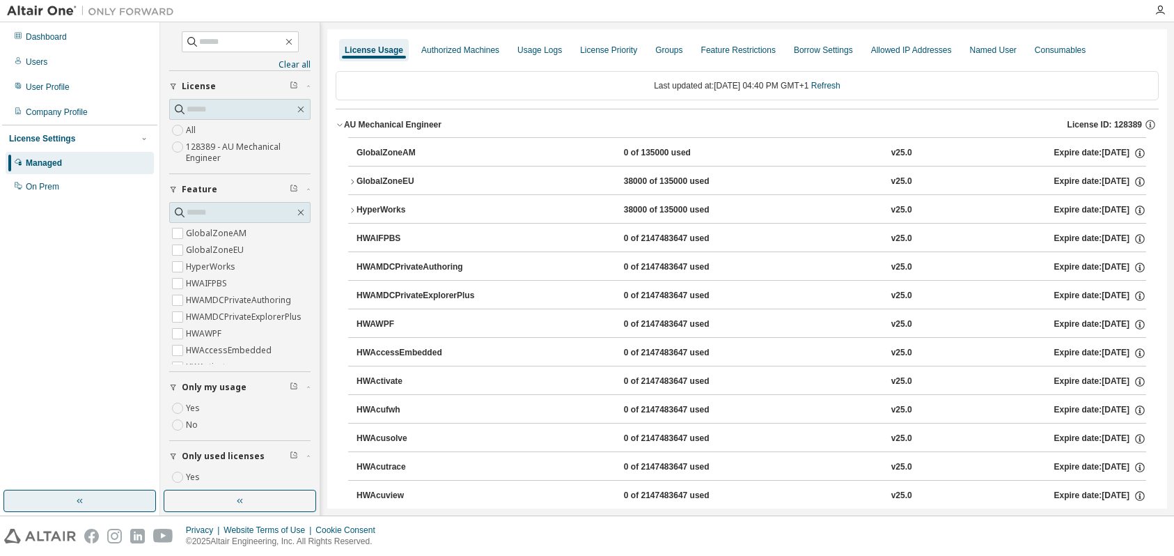
click at [354, 182] on icon "button" at bounding box center [352, 181] width 3 height 5
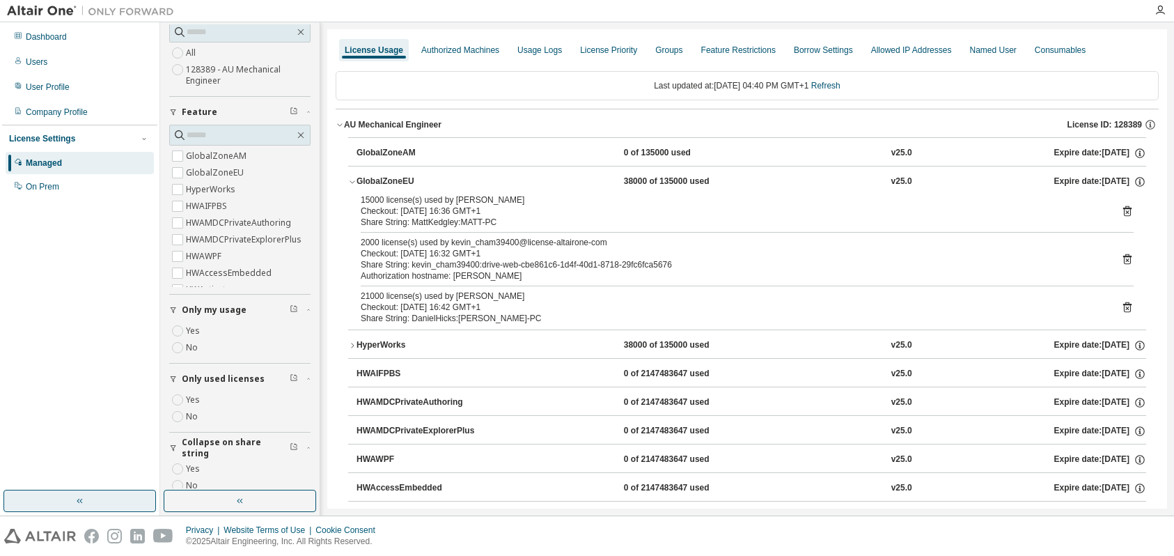
scroll to position [97, 0]
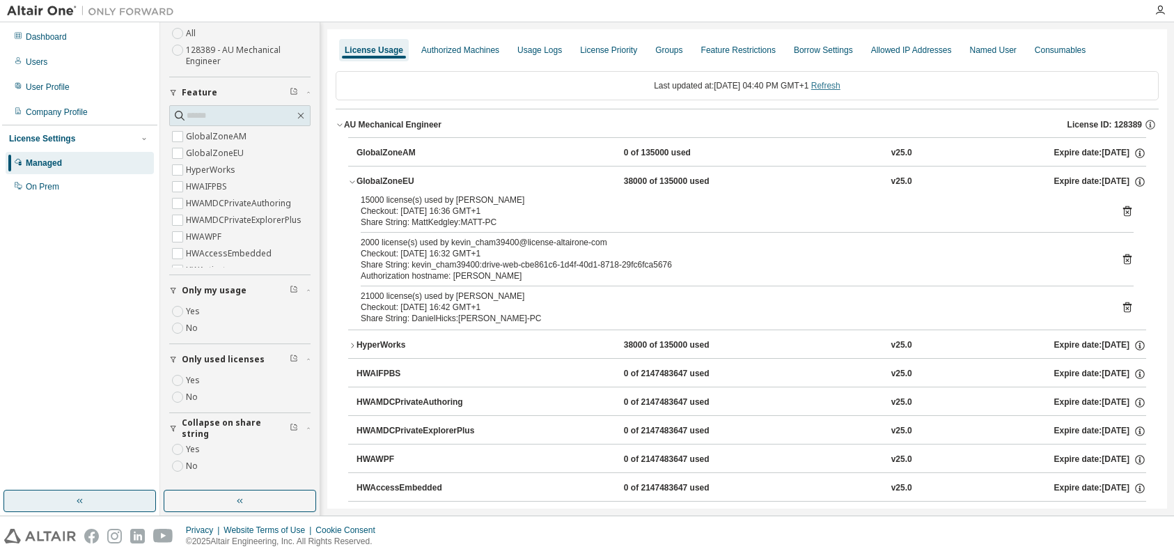
click at [835, 83] on link "Refresh" at bounding box center [825, 86] width 29 height 10
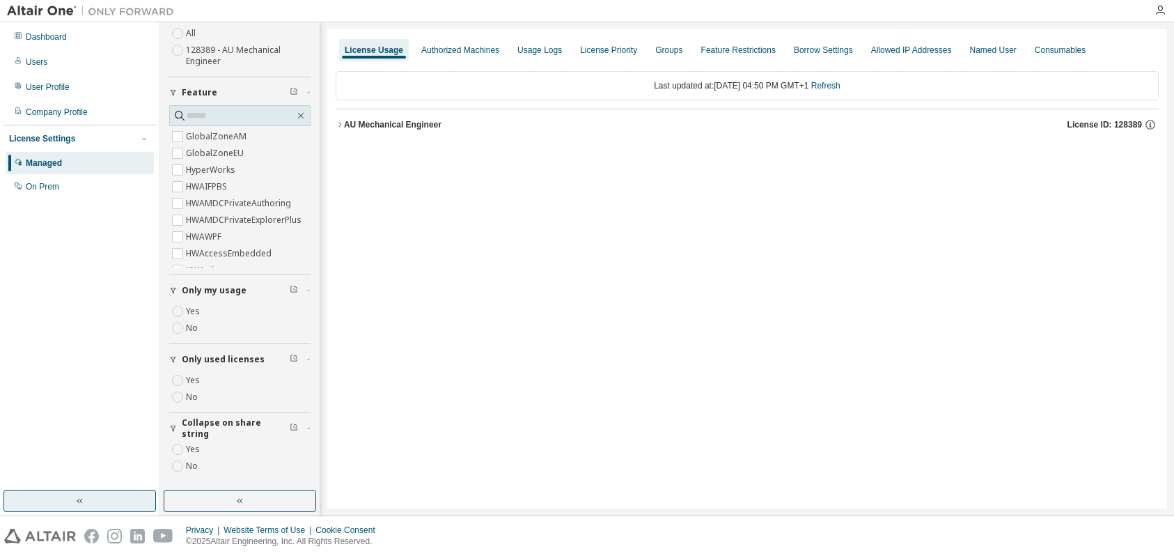
click at [339, 123] on icon "button" at bounding box center [340, 124] width 8 height 8
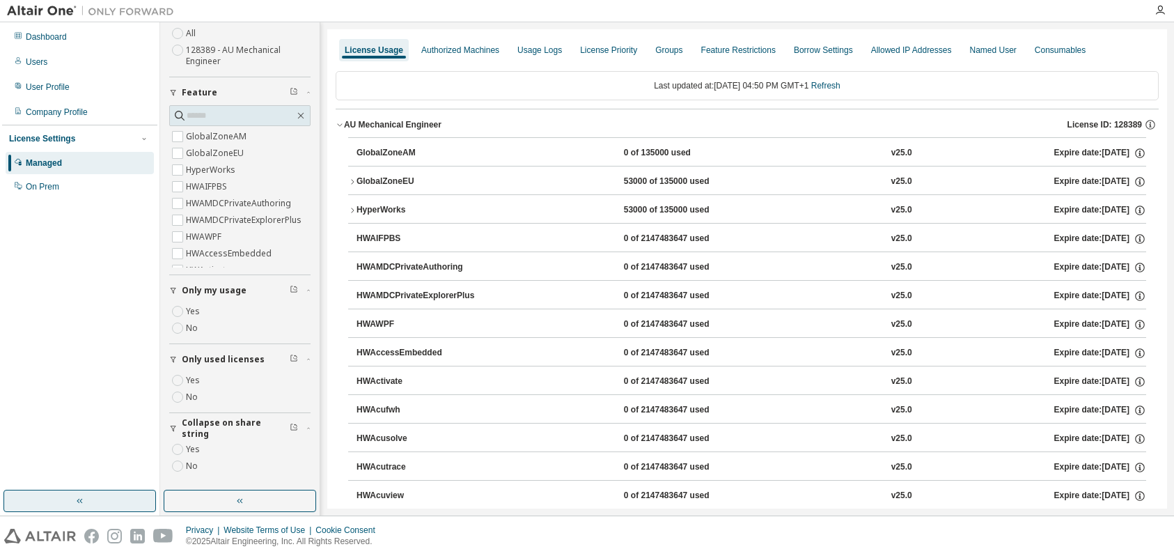
click at [353, 182] on icon "button" at bounding box center [352, 182] width 8 height 8
